Goal: Download file/media

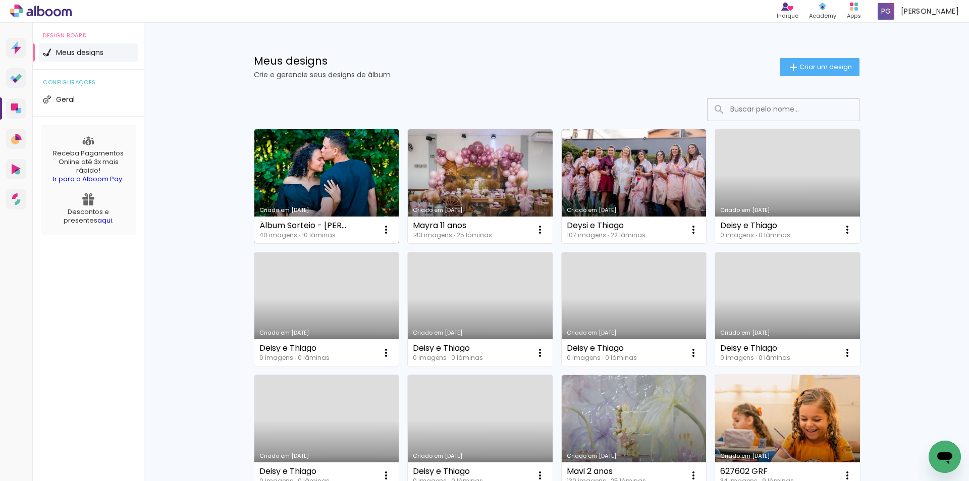
click at [365, 173] on link "Criado em [DATE]" at bounding box center [326, 186] width 145 height 114
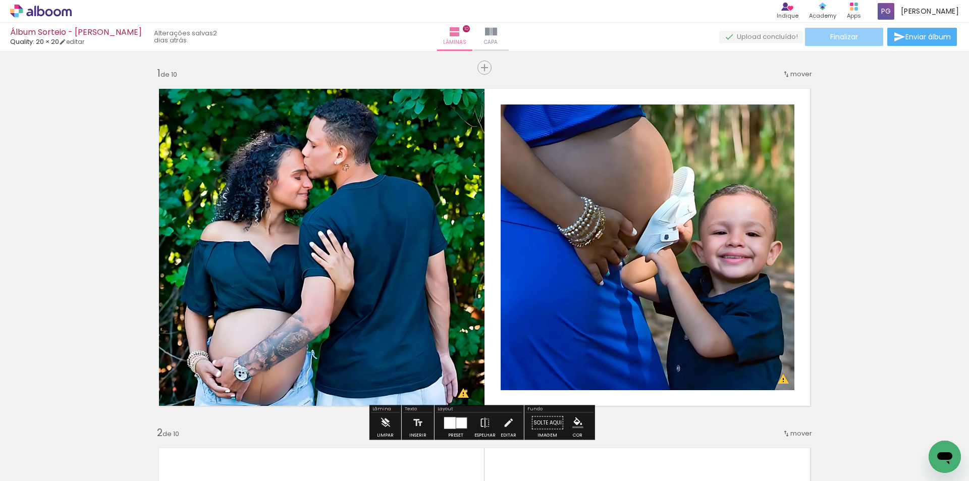
click at [834, 40] on span "Finalizar" at bounding box center [844, 36] width 28 height 7
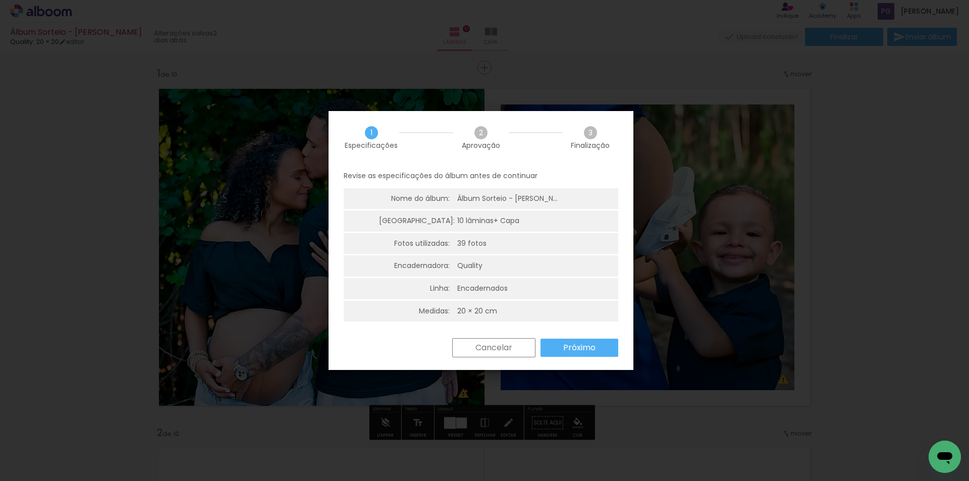
click at [0, 0] on slot "Próximo" at bounding box center [0, 0] width 0 height 0
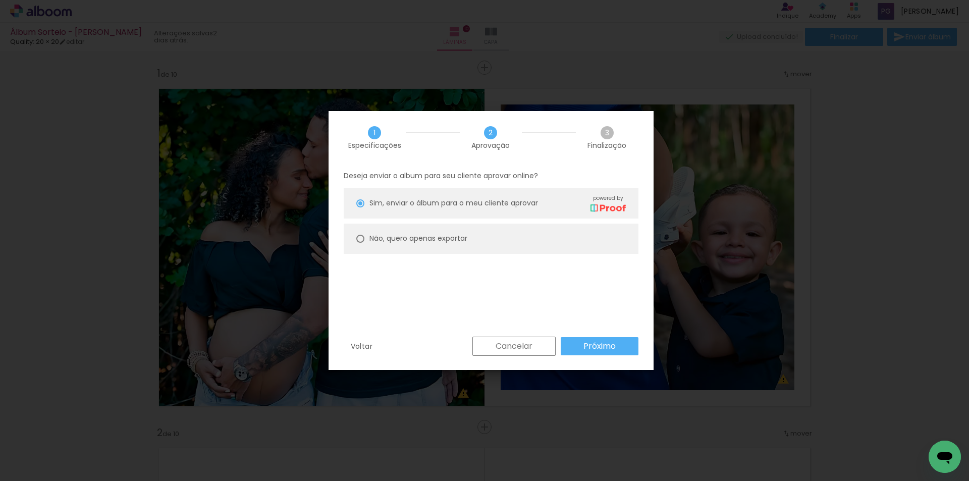
click at [0, 0] on slot "Não, quero apenas exportar" at bounding box center [0, 0] width 0 height 0
type paper-radio-button "on"
click at [0, 0] on slot "Próximo" at bounding box center [0, 0] width 0 height 0
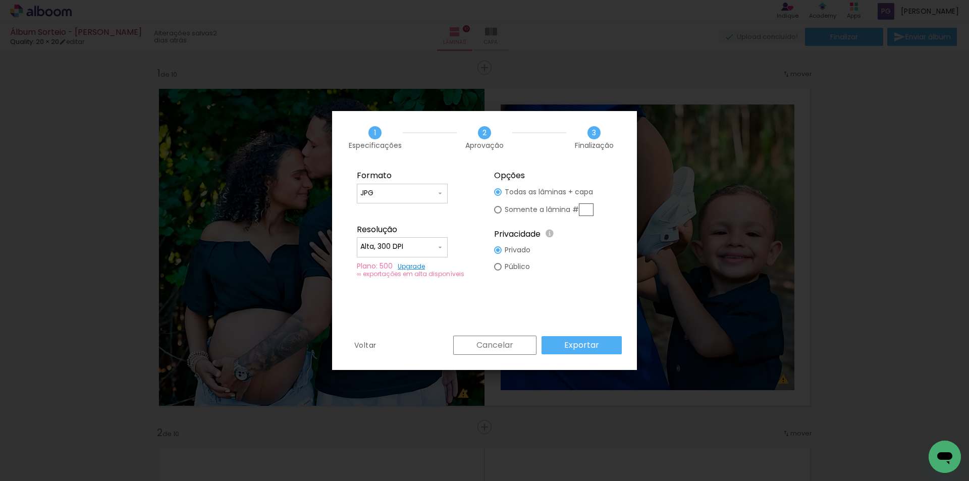
click at [600, 348] on paper-button "Exportar" at bounding box center [581, 345] width 80 height 18
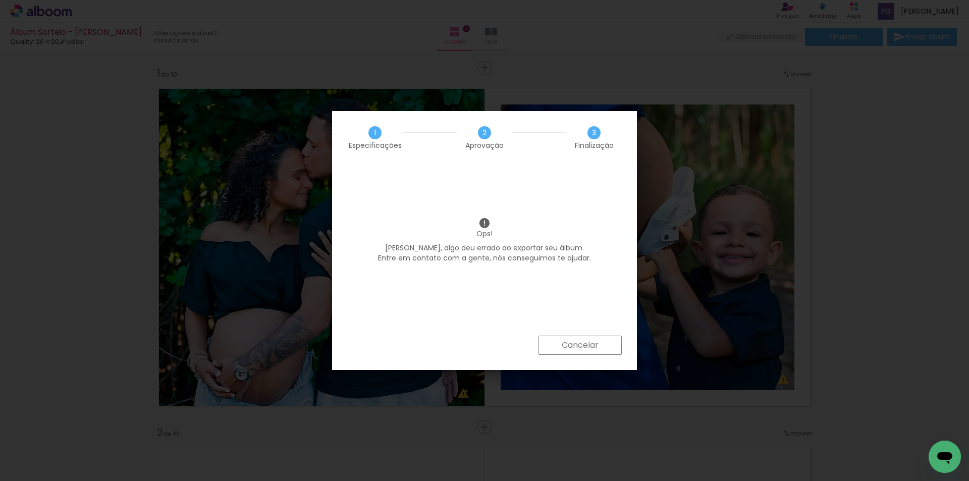
click at [600, 348] on paper-button "Cancelar" at bounding box center [579, 344] width 83 height 19
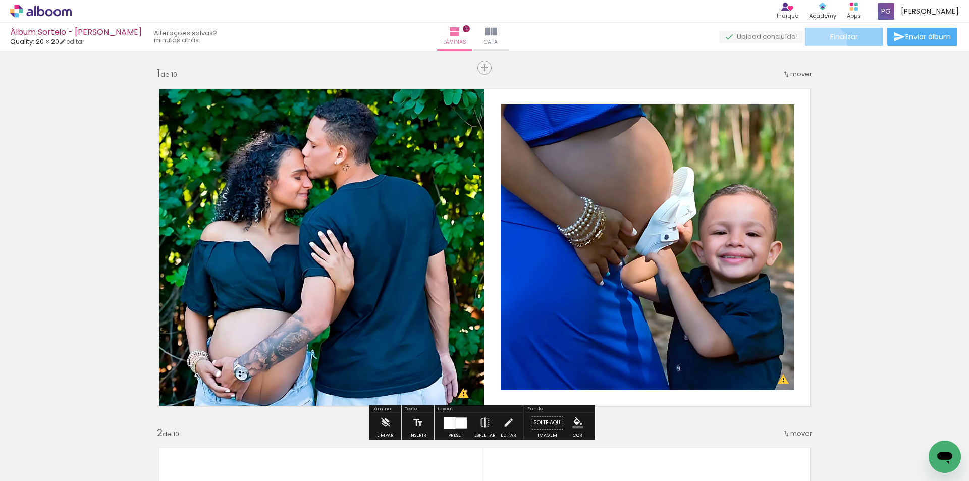
click at [819, 44] on paper-button "Finalizar" at bounding box center [844, 37] width 78 height 18
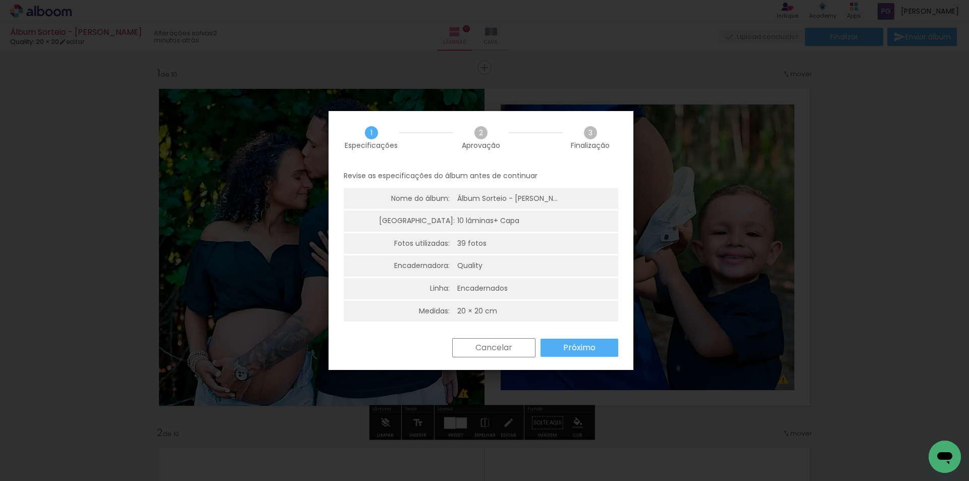
click at [0, 0] on slot "Próximo" at bounding box center [0, 0] width 0 height 0
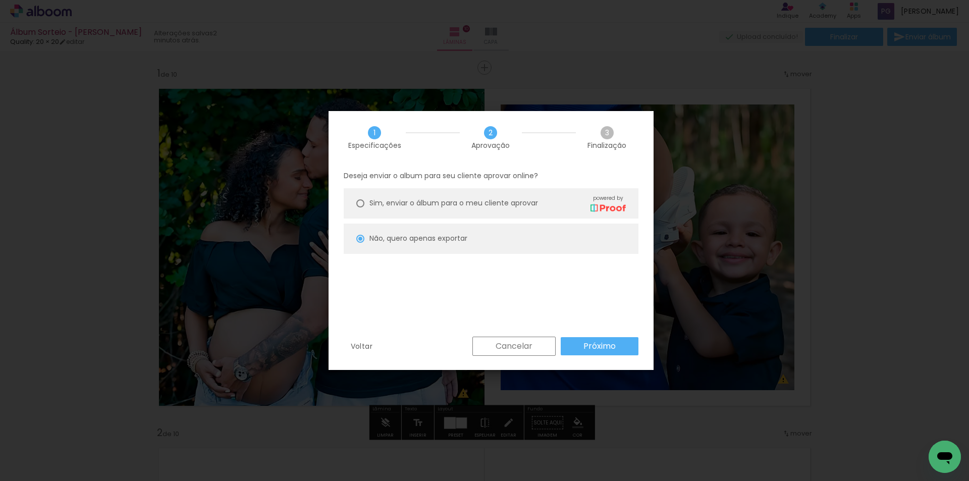
click at [572, 348] on paper-button "Próximo" at bounding box center [599, 346] width 78 height 18
type input "Alta, 300 DPI"
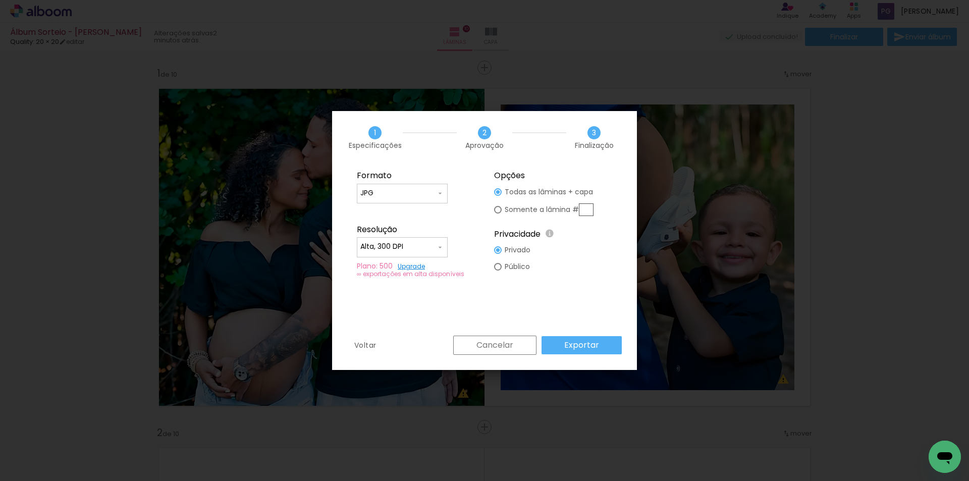
click at [0, 0] on slot "Exportar" at bounding box center [0, 0] width 0 height 0
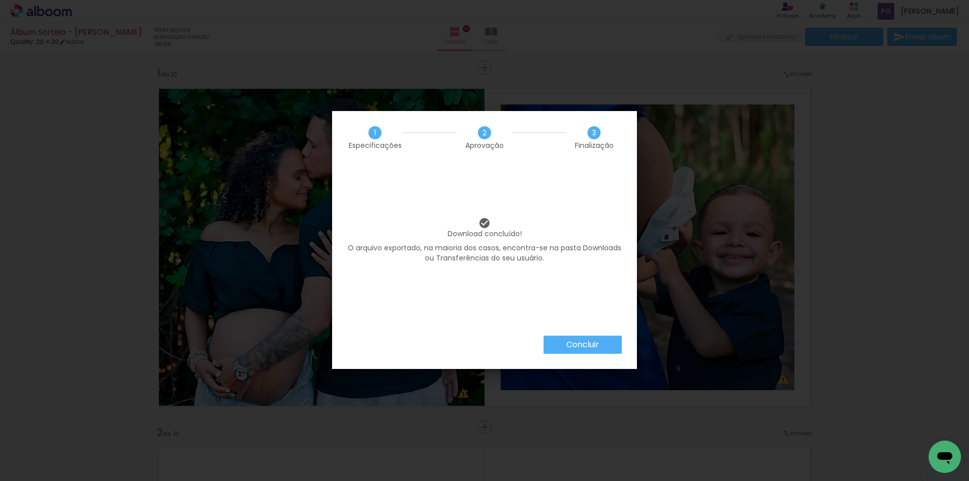
click at [0, 0] on slot "Concluir" at bounding box center [0, 0] width 0 height 0
